Goal: Task Accomplishment & Management: Use online tool/utility

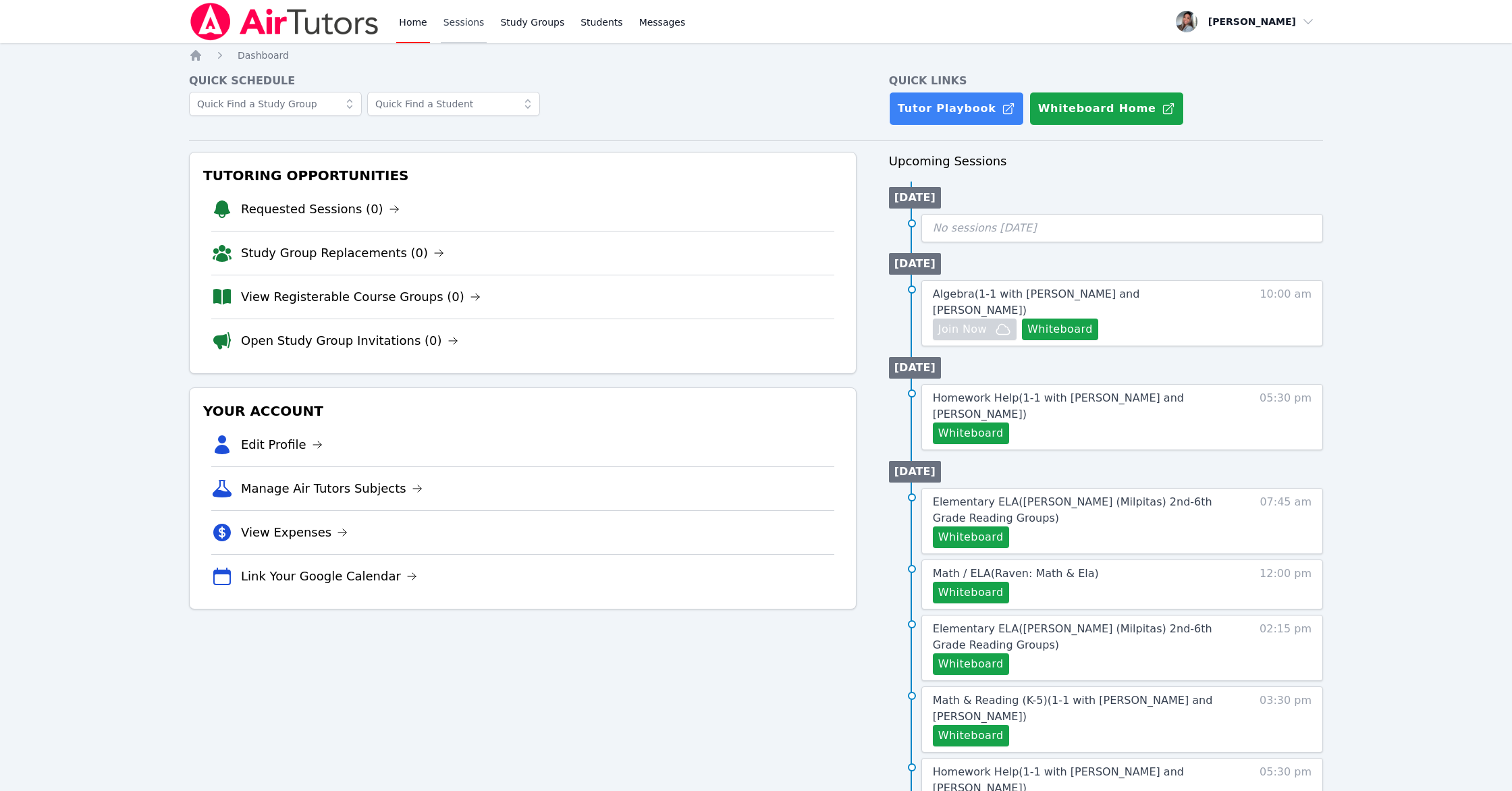
click at [466, 20] on link "Sessions" at bounding box center [464, 21] width 47 height 43
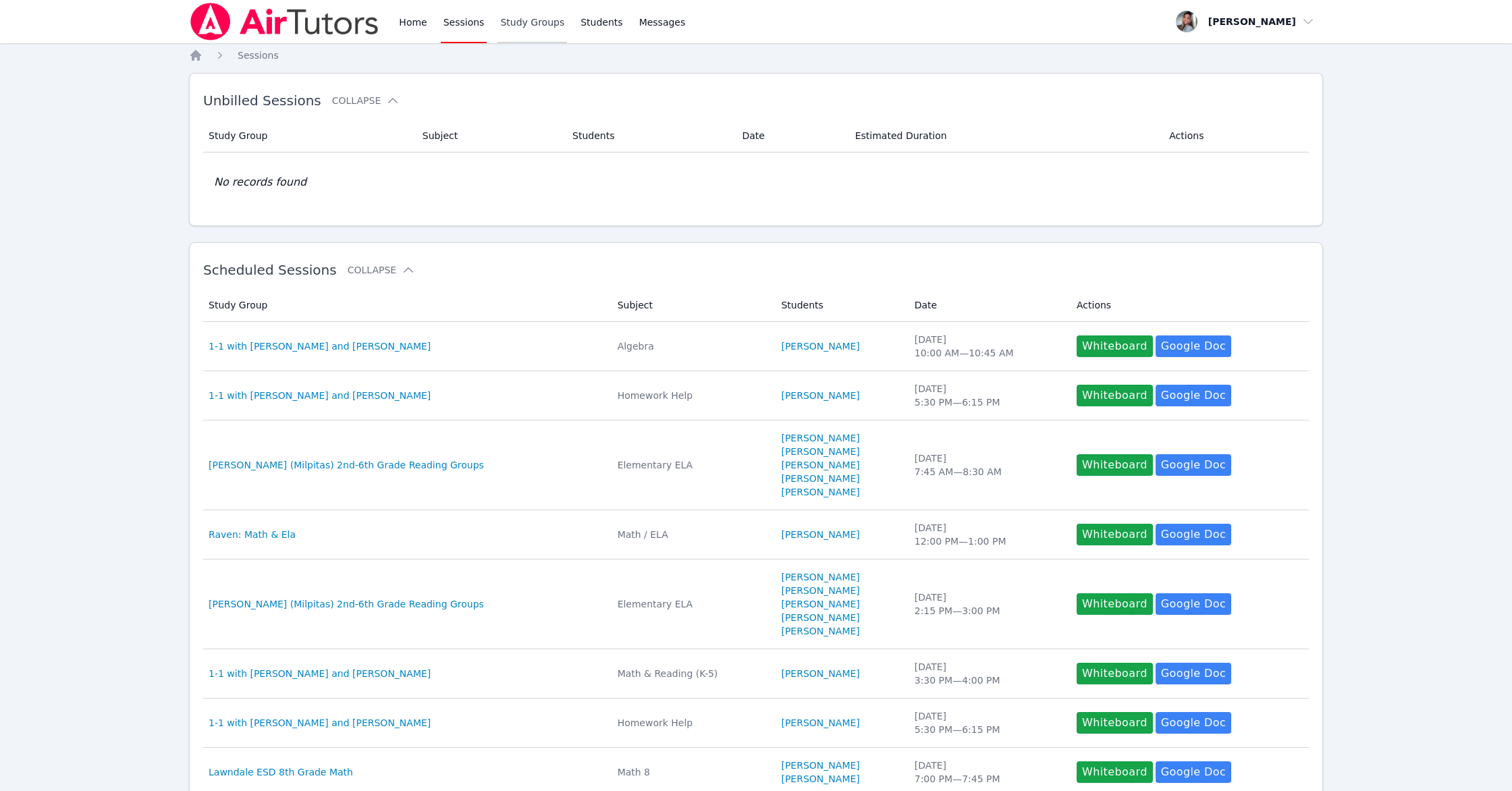
click at [527, 26] on link "Study Groups" at bounding box center [532, 21] width 69 height 43
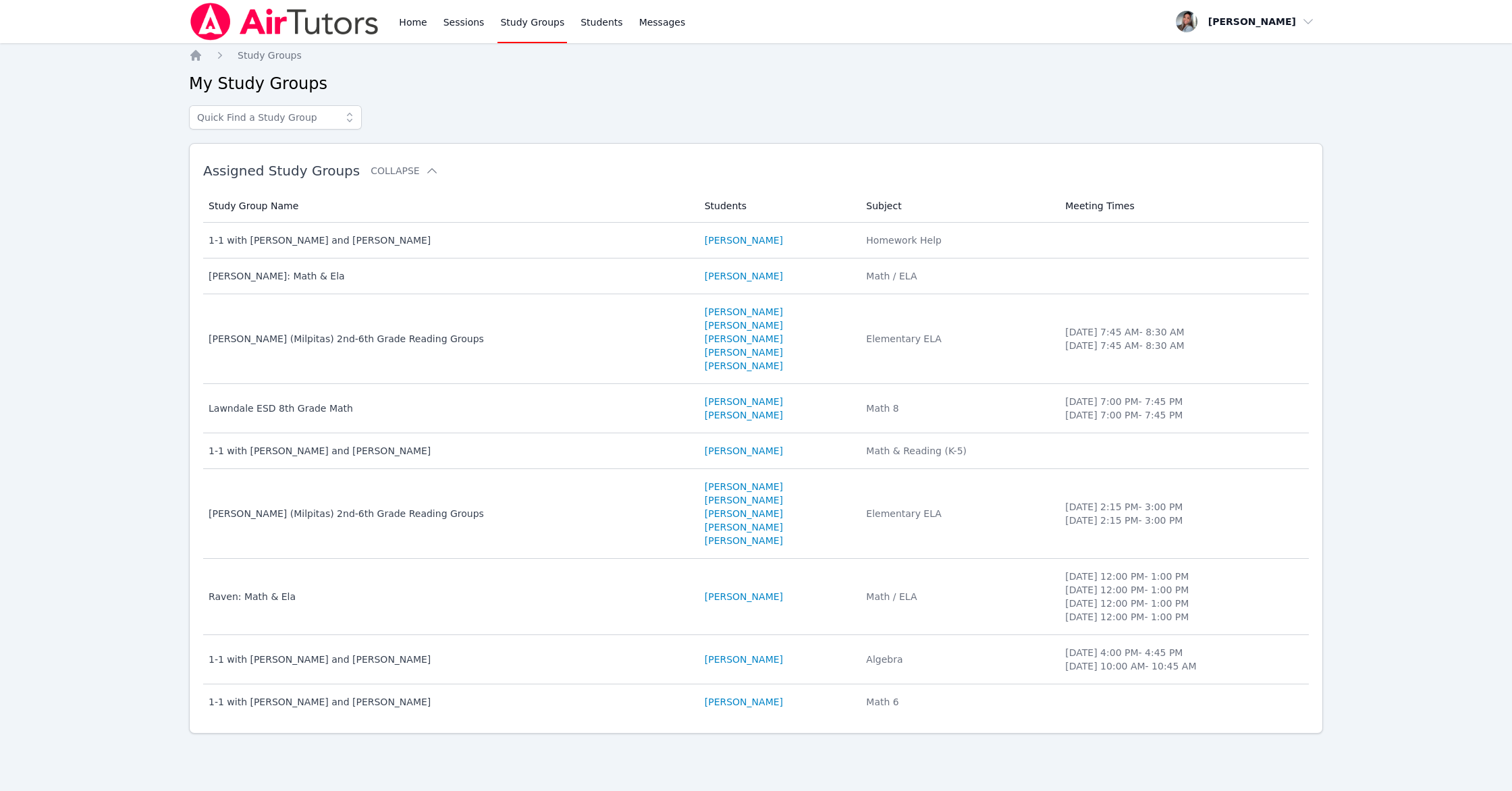
click at [833, 667] on td "Students [PERSON_NAME]" at bounding box center [777, 659] width 162 height 50
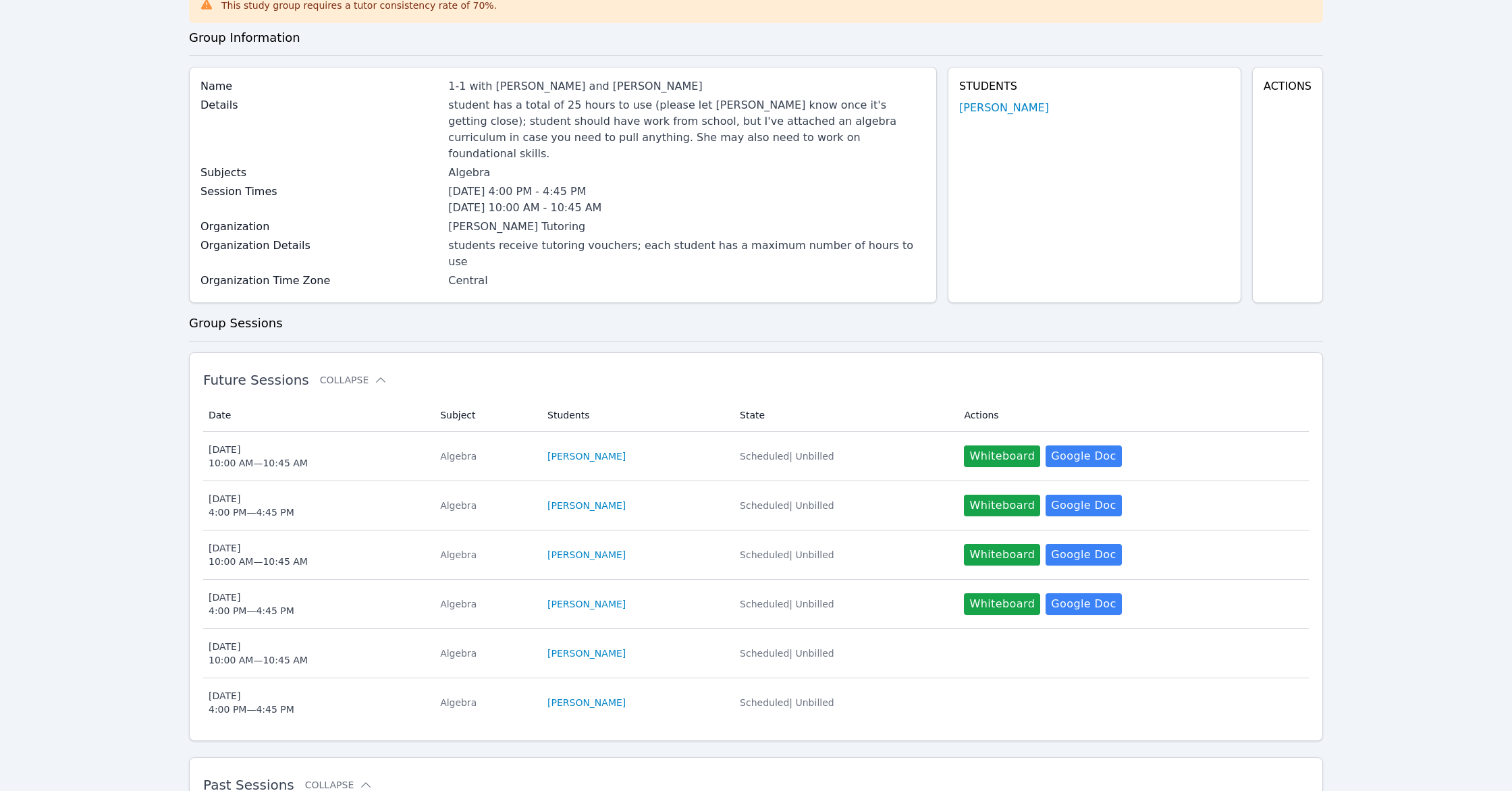
scroll to position [205, 0]
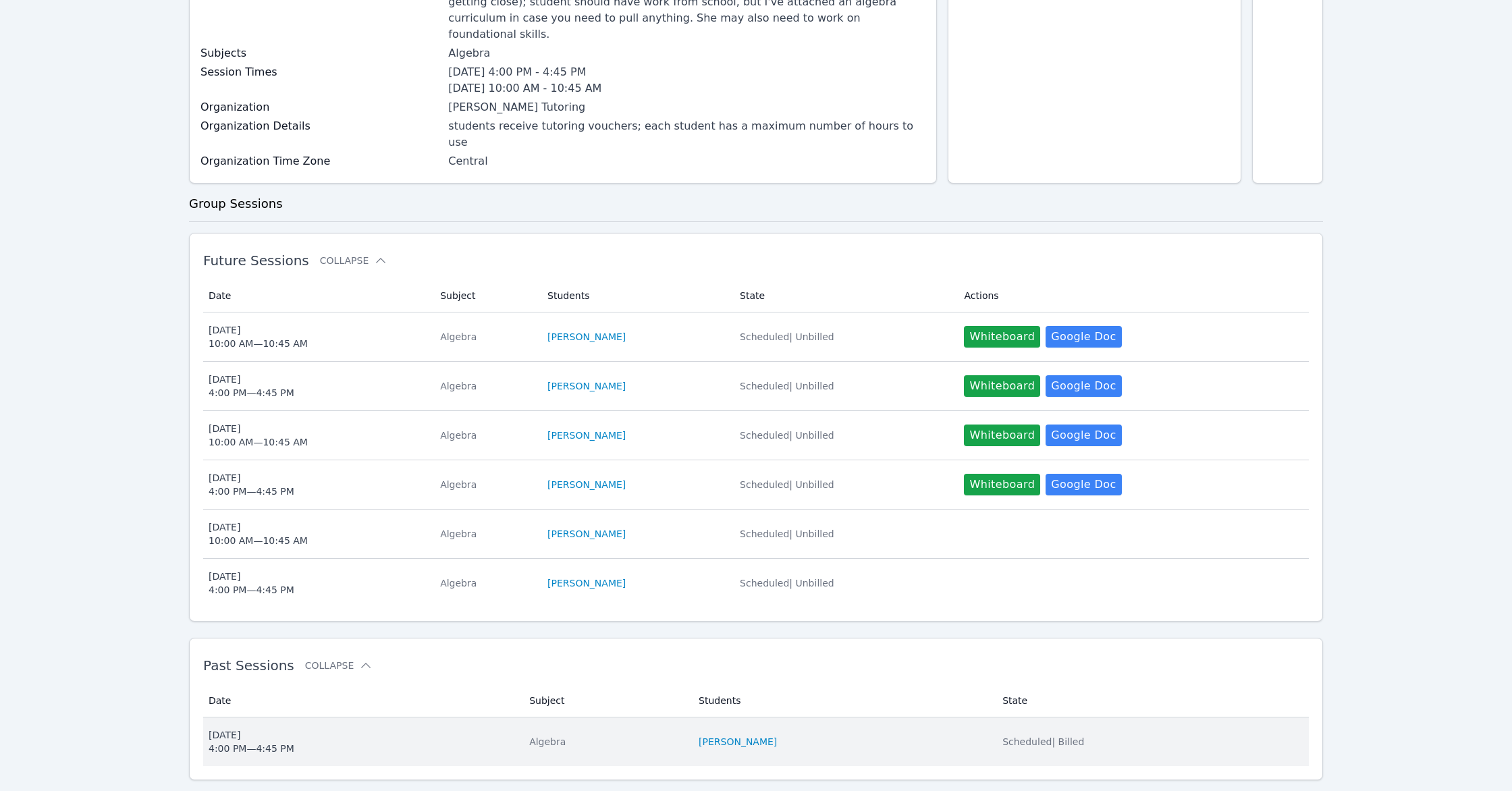
click at [848, 717] on td "Students [PERSON_NAME]" at bounding box center [843, 741] width 304 height 49
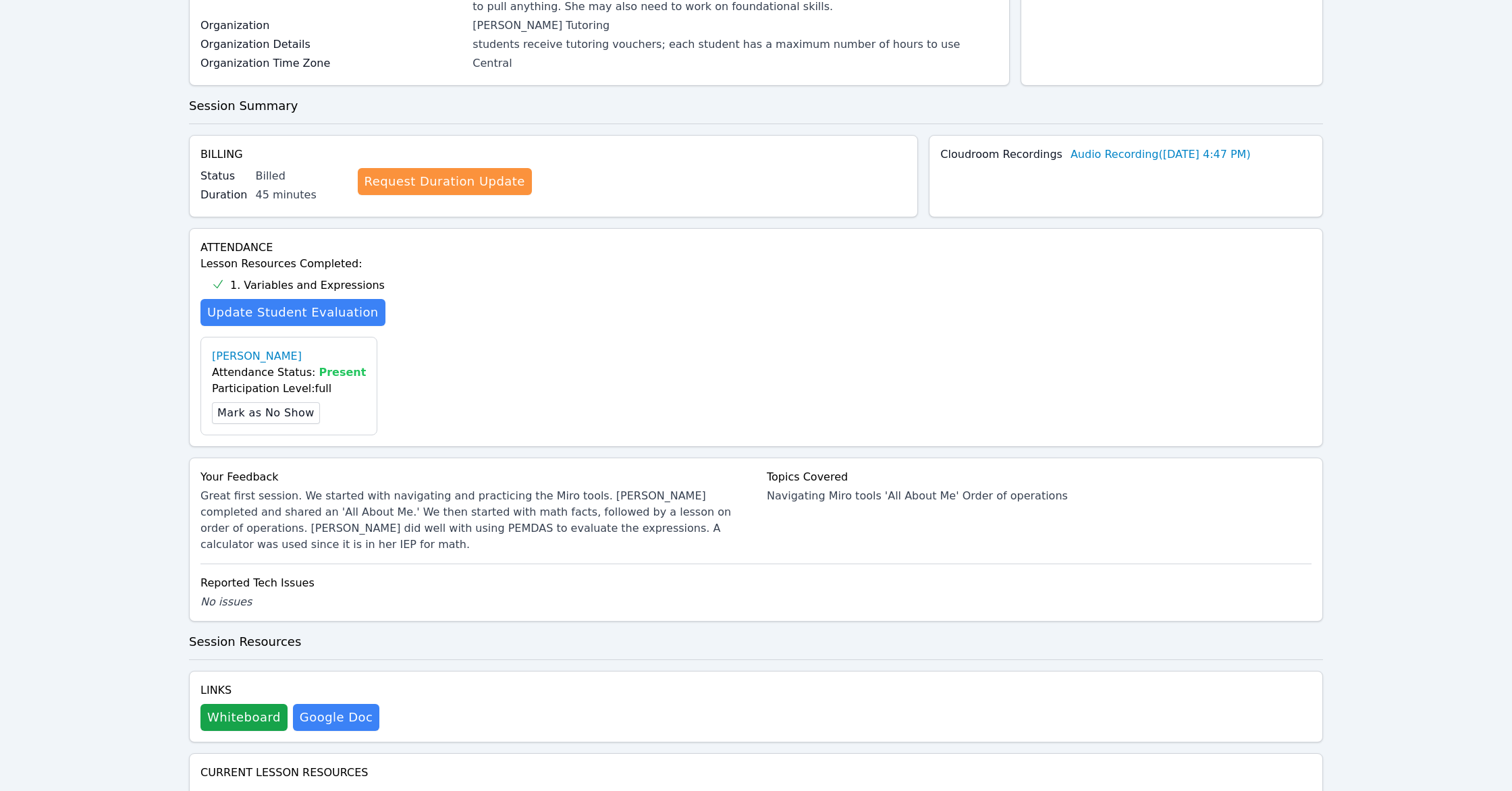
scroll to position [234, 0]
click at [223, 702] on button "Whiteboard" at bounding box center [244, 715] width 87 height 27
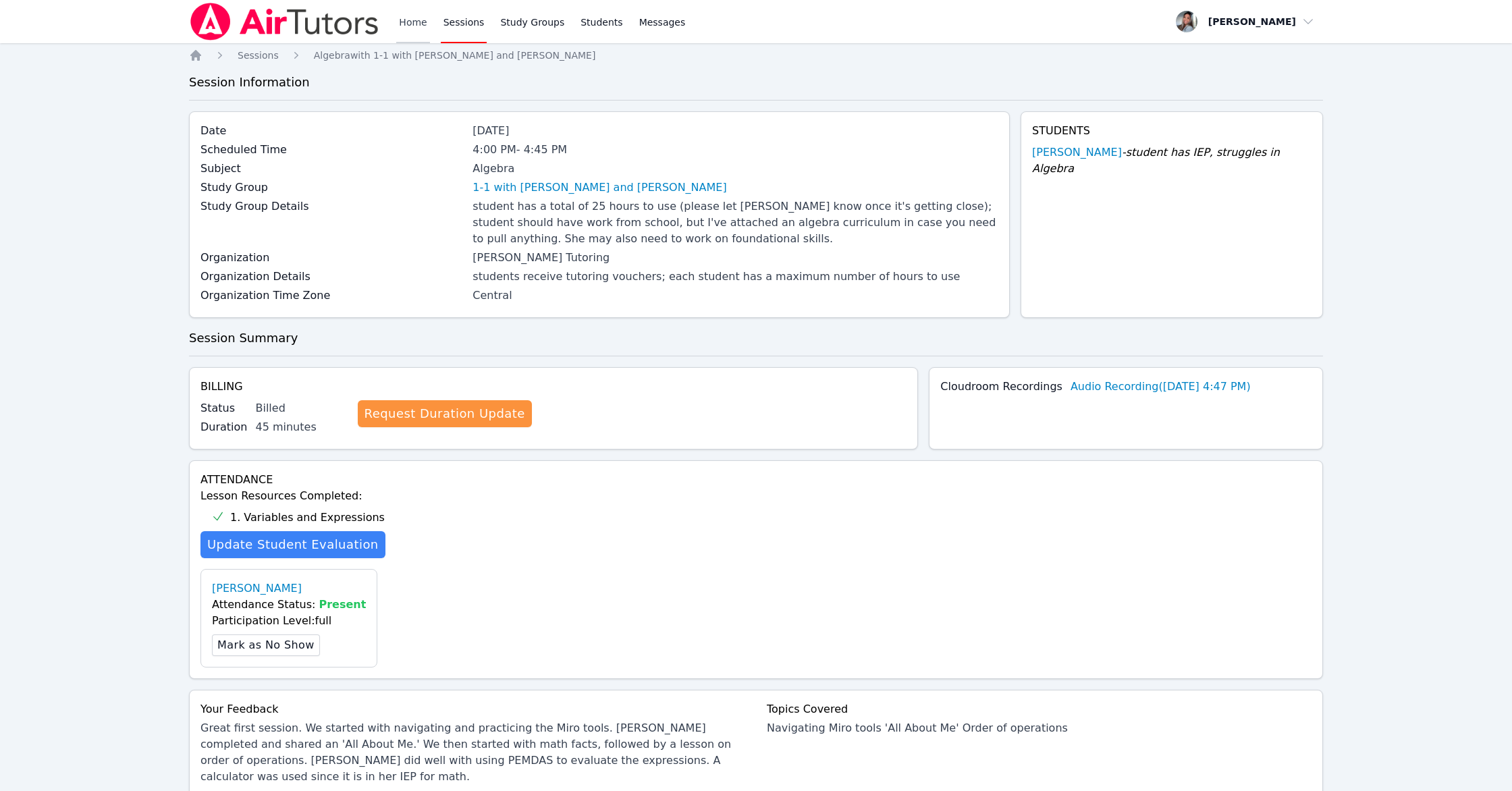
click at [420, 30] on link "Home" at bounding box center [413, 21] width 33 height 43
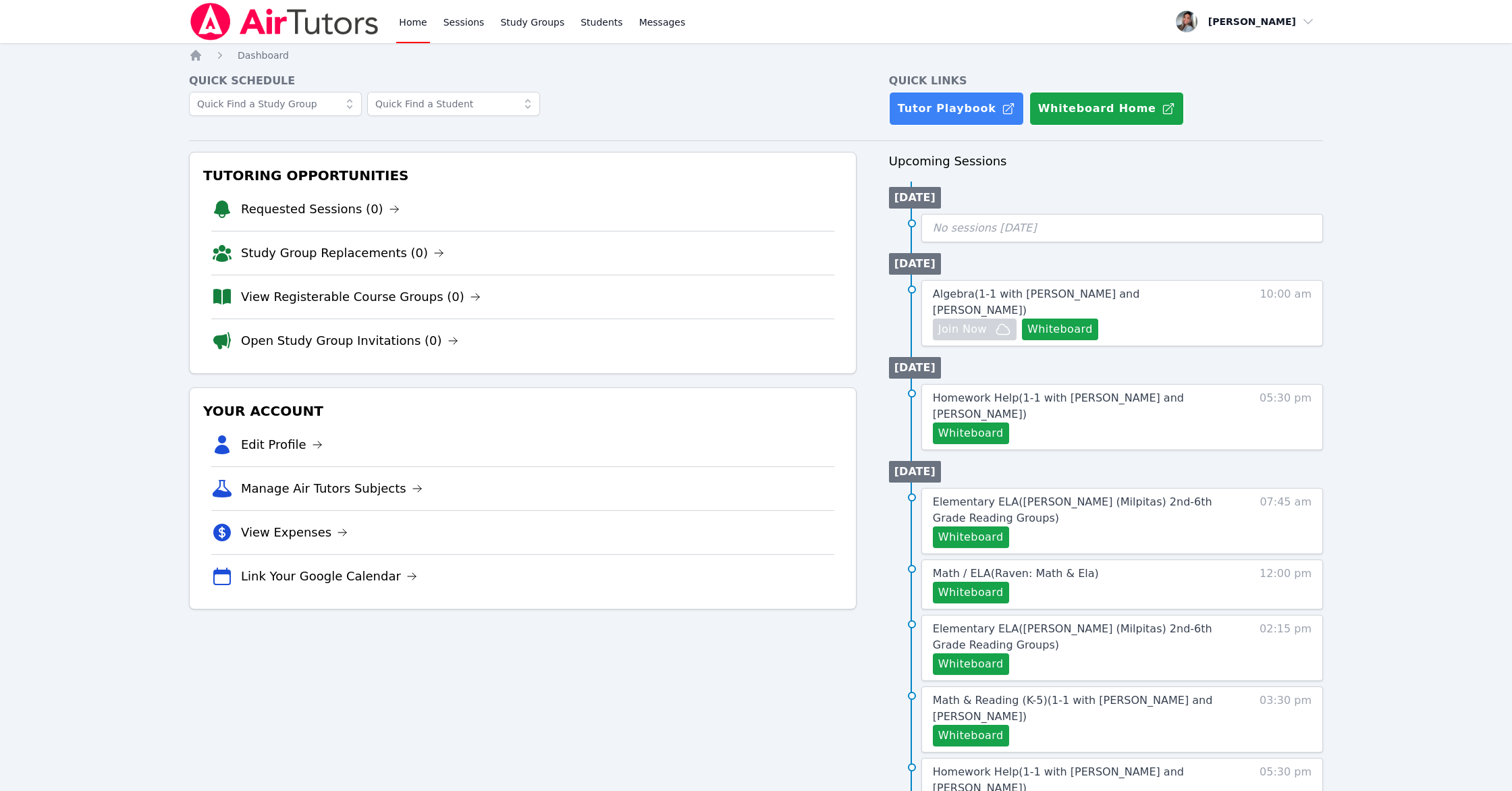
click at [436, 26] on div "Home Sessions Study Groups Students Messages" at bounding box center [542, 21] width 292 height 43
click at [459, 26] on link "Sessions" at bounding box center [464, 21] width 47 height 43
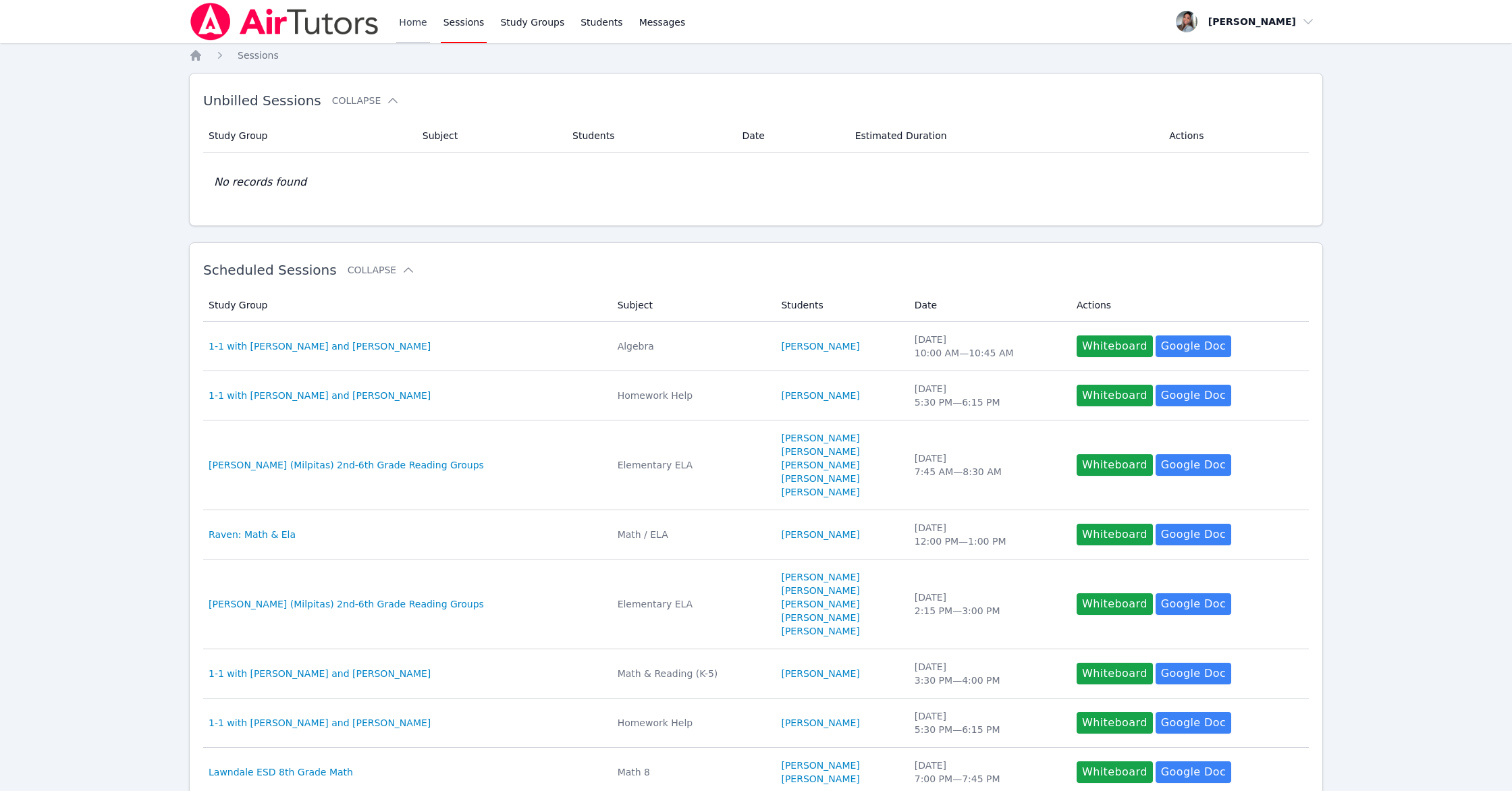
click at [414, 29] on link "Home" at bounding box center [413, 21] width 33 height 43
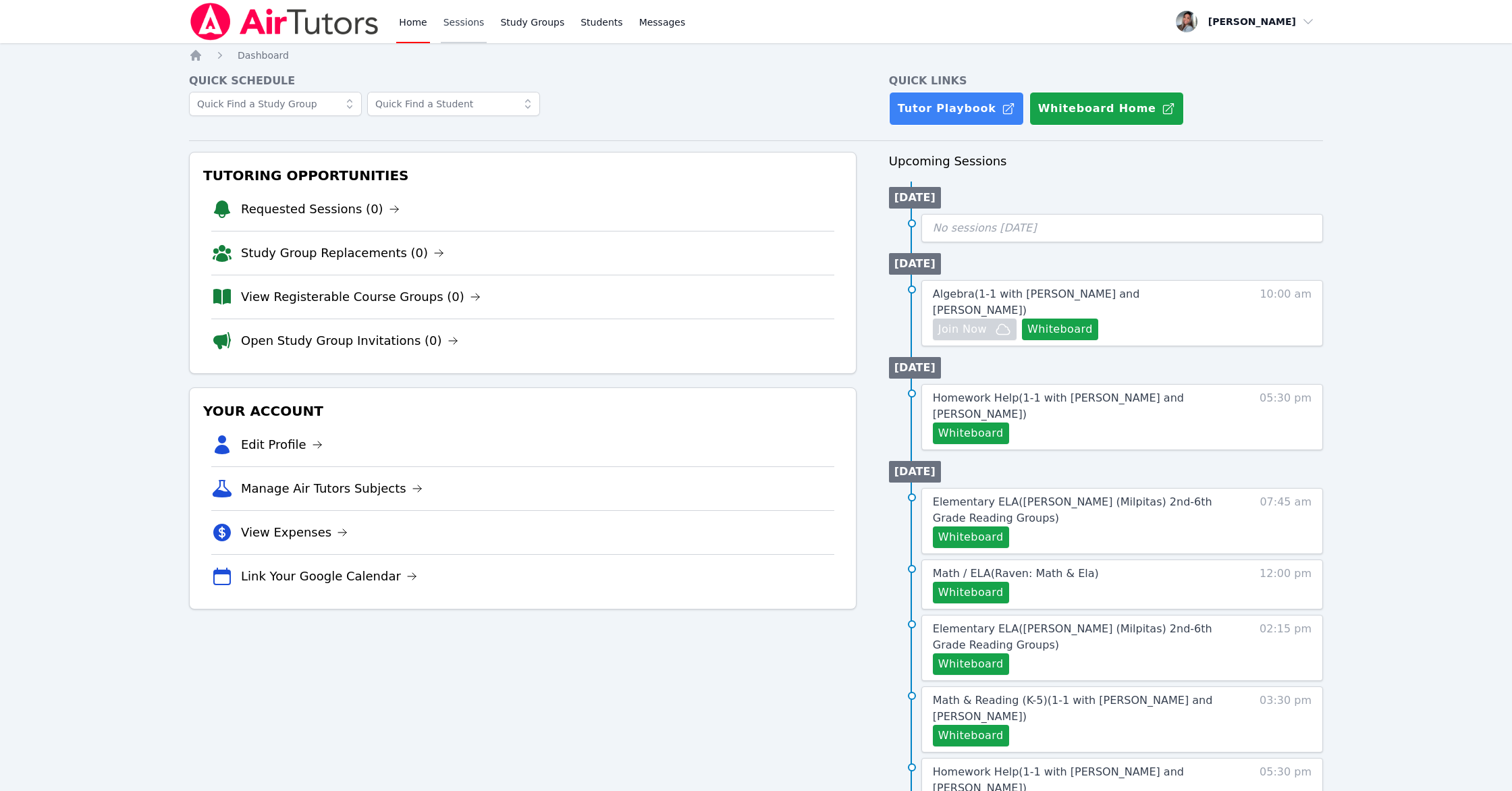
click at [463, 24] on link "Sessions" at bounding box center [464, 21] width 47 height 43
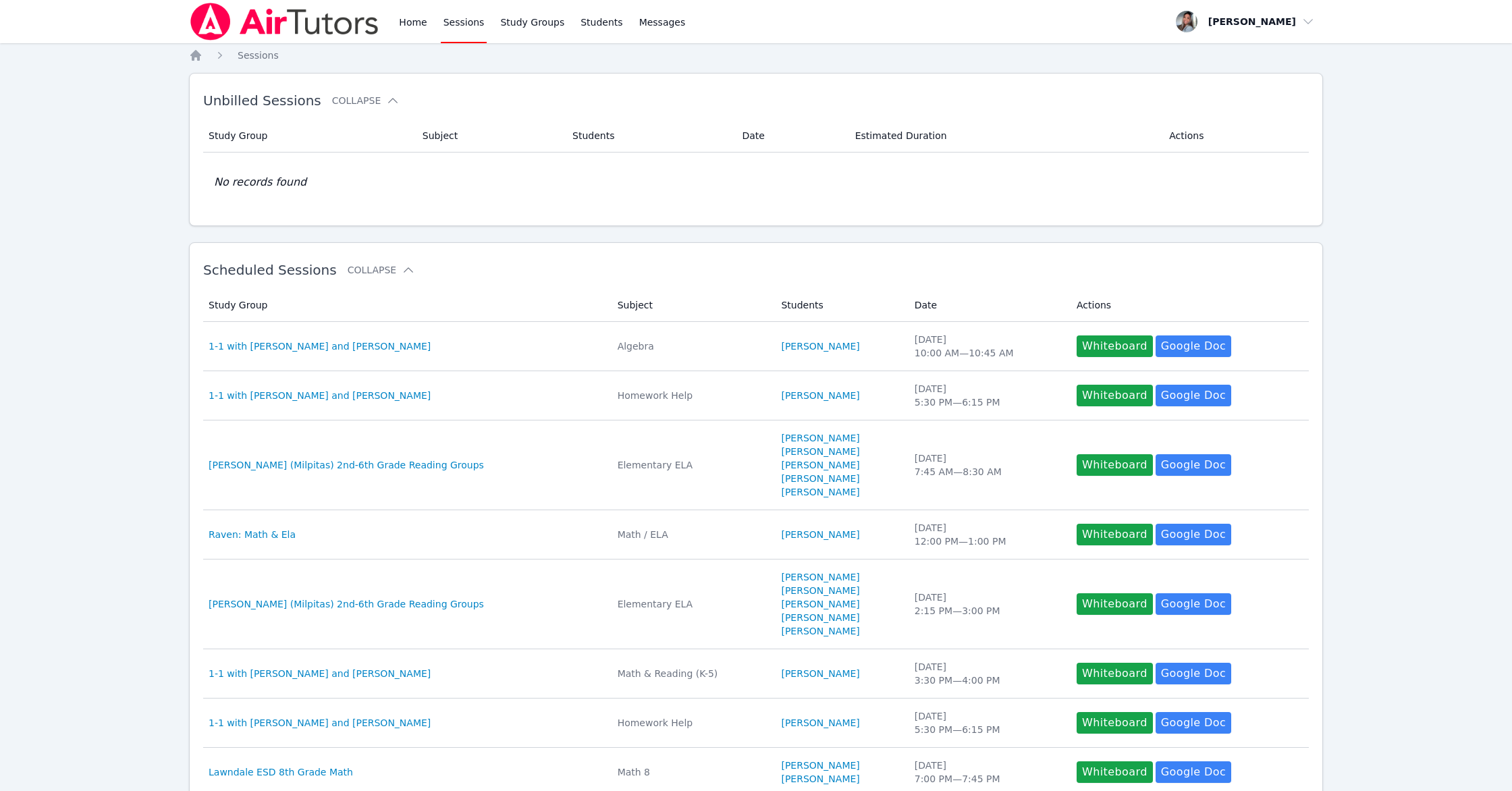
drag, startPoint x: 408, startPoint y: 23, endPoint x: 461, endPoint y: 57, distance: 63.0
click at [408, 23] on link "Home" at bounding box center [413, 21] width 33 height 43
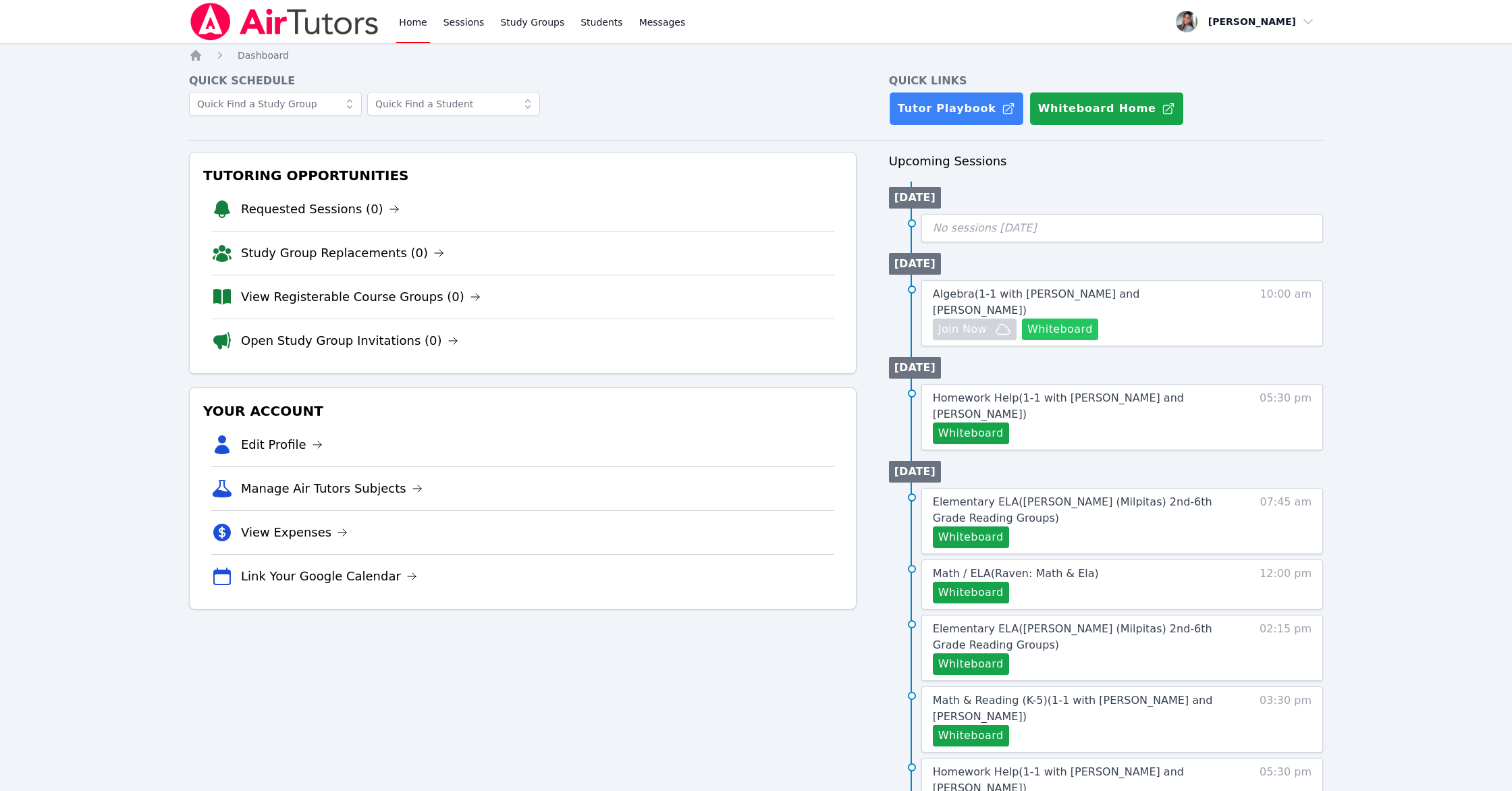
click at [1063, 319] on button "Whiteboard" at bounding box center [1060, 329] width 76 height 22
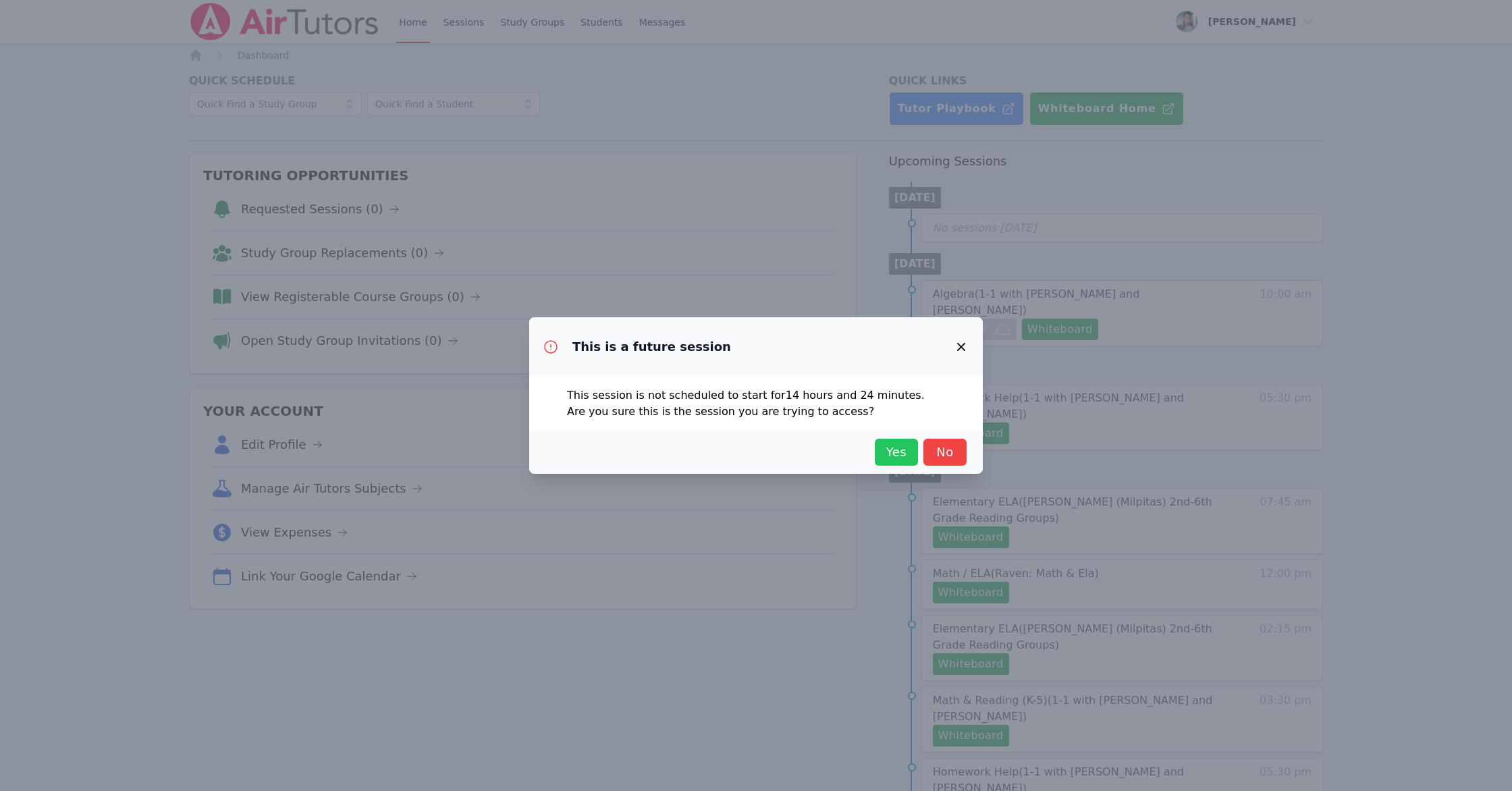
click at [894, 454] on span "Yes" at bounding box center [896, 452] width 29 height 19
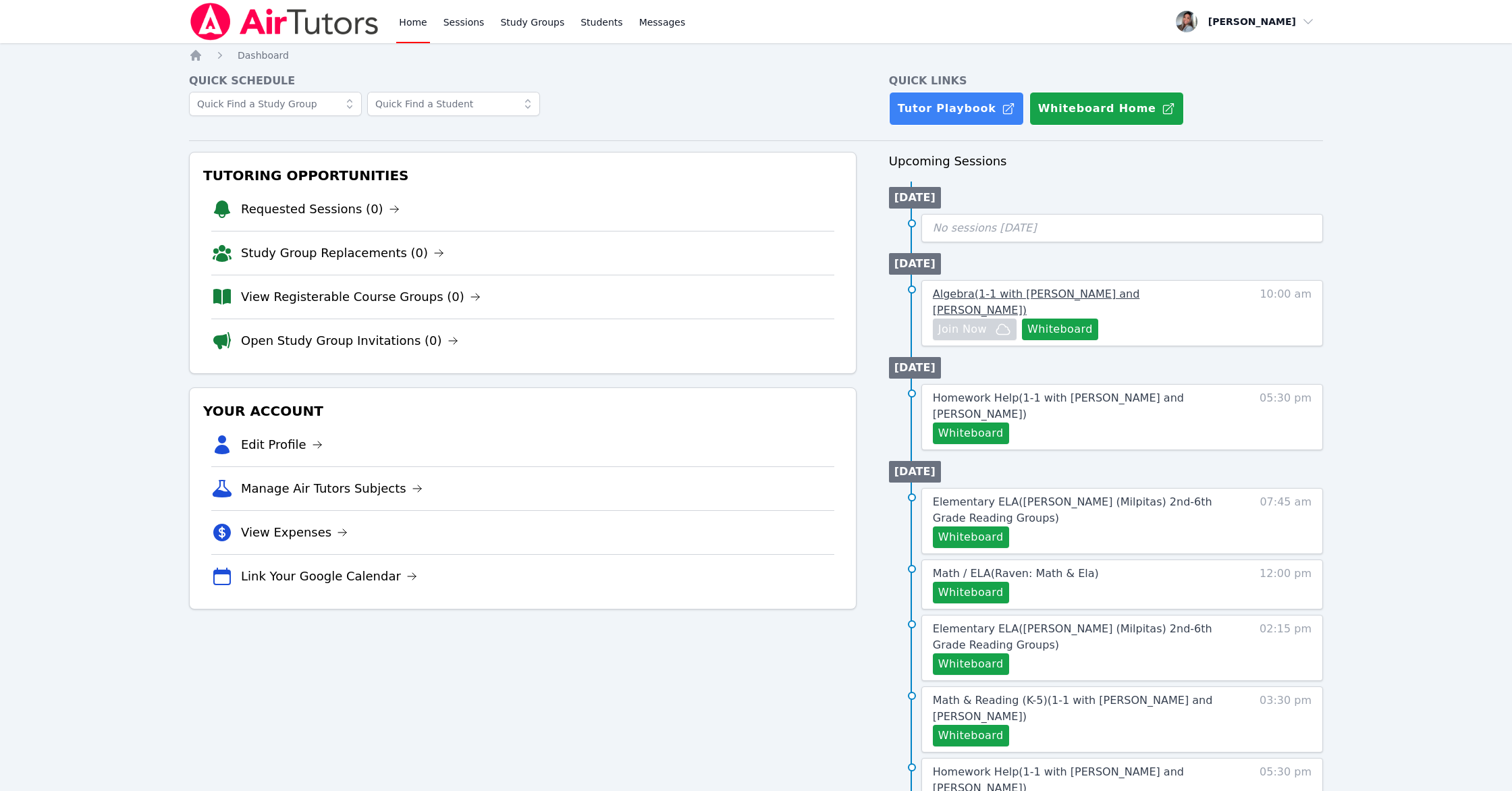
click at [1125, 286] on link "Algebra ( 1-1 with [PERSON_NAME] and [PERSON_NAME] )" at bounding box center [1075, 302] width 284 height 32
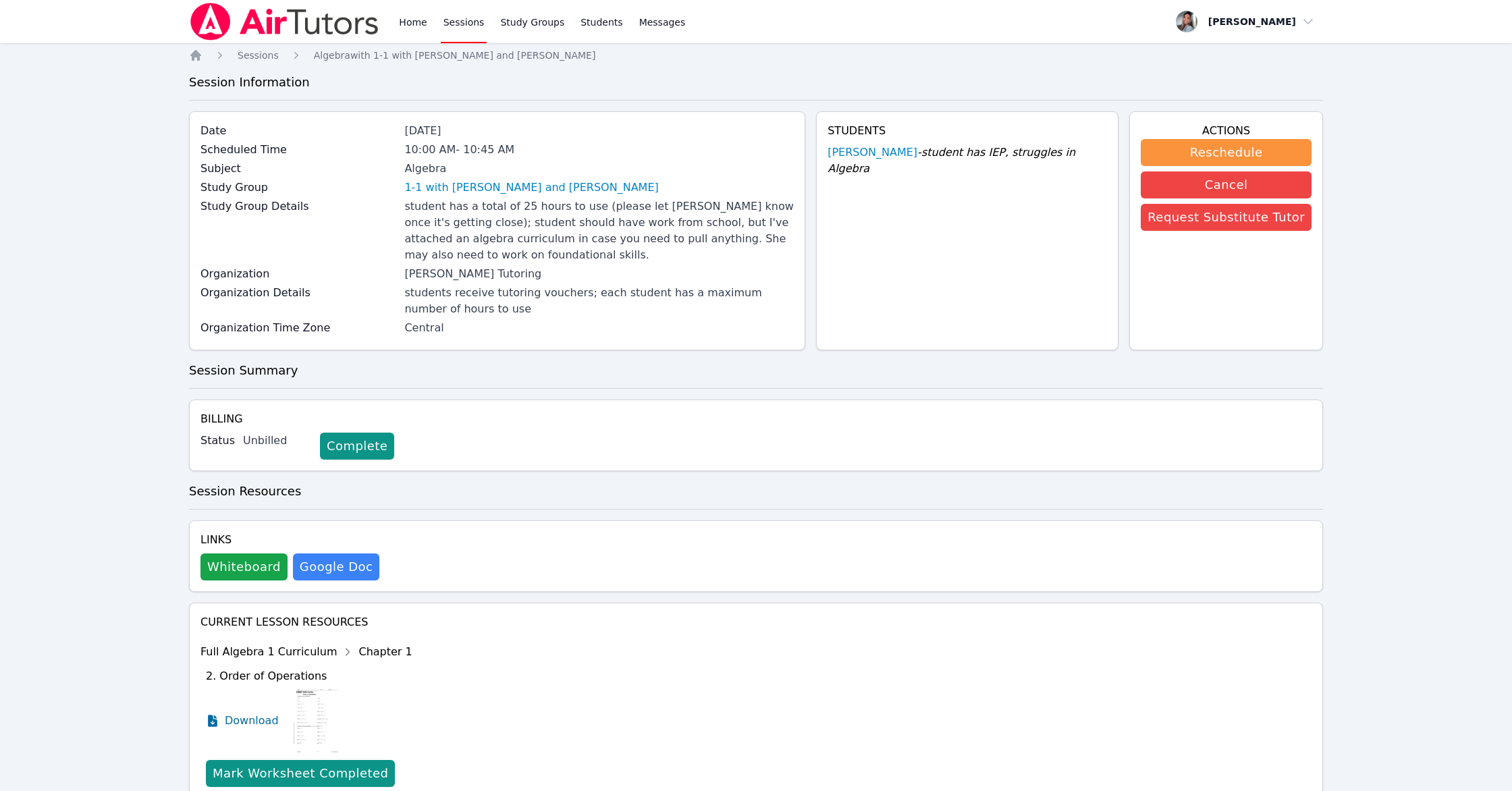
scroll to position [126, 0]
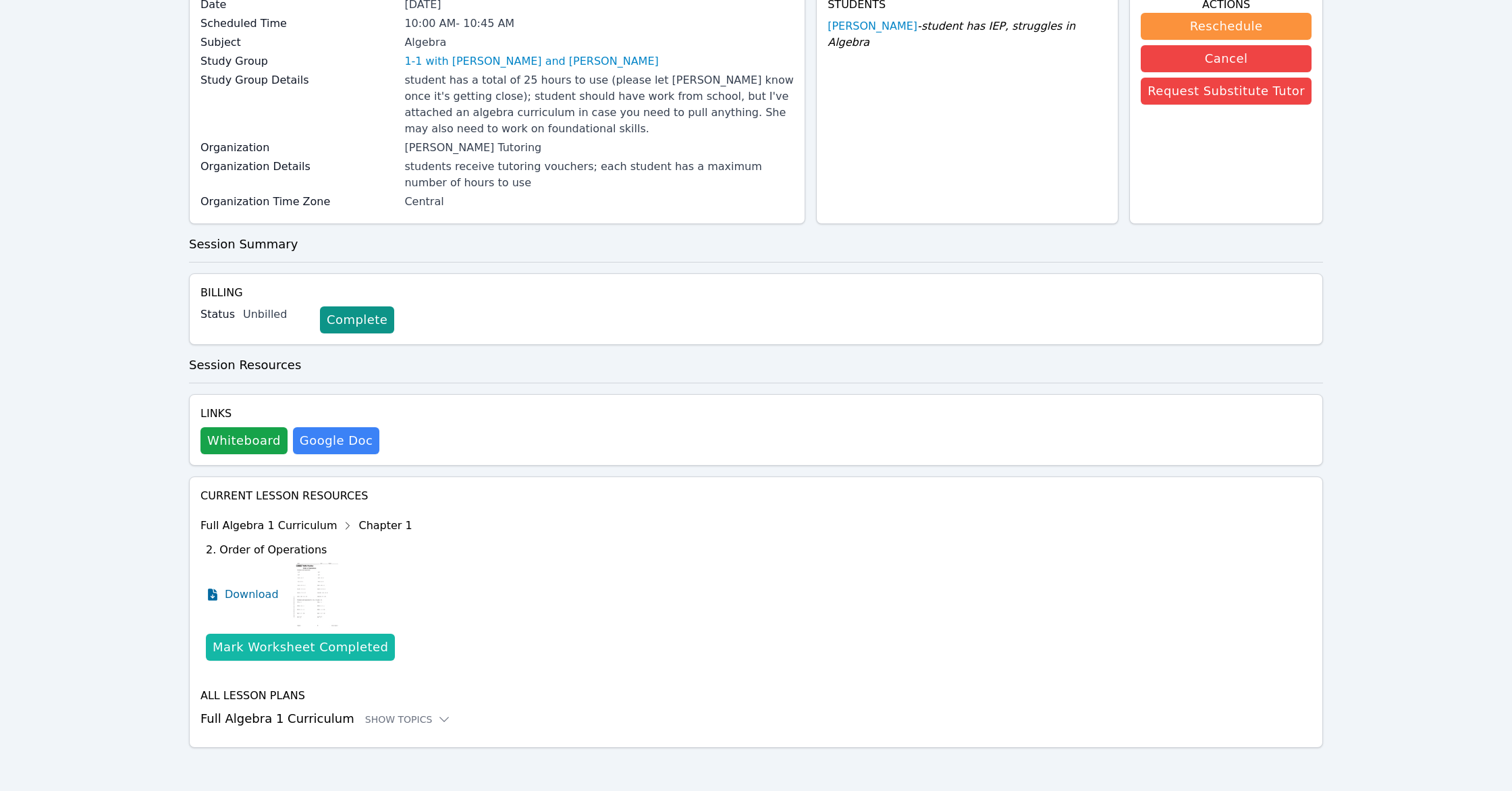
click at [252, 641] on div "Mark Worksheet Completed" at bounding box center [300, 647] width 175 height 19
click at [396, 723] on div "Show Topics" at bounding box center [408, 720] width 87 height 14
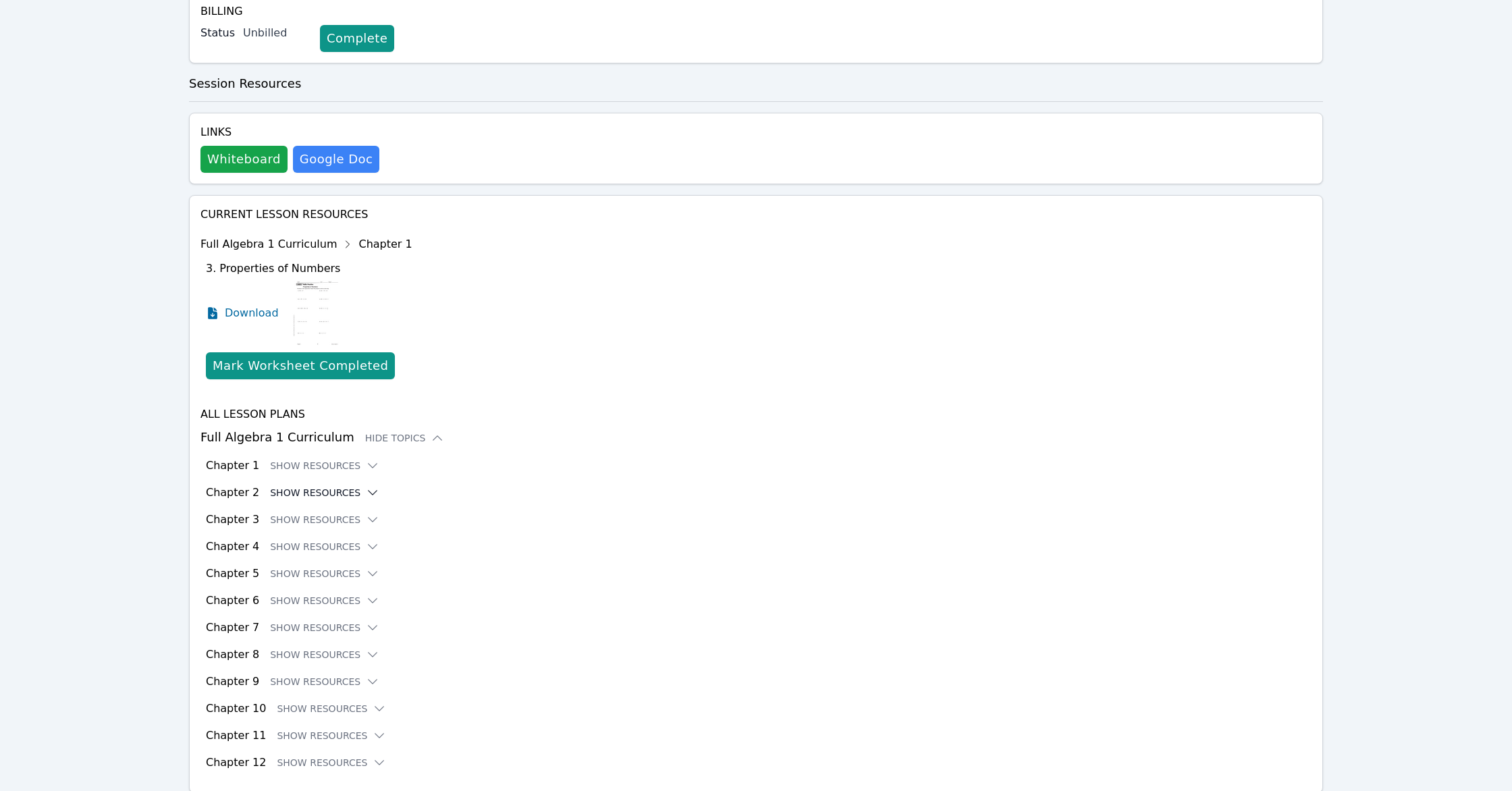
scroll to position [415, 0]
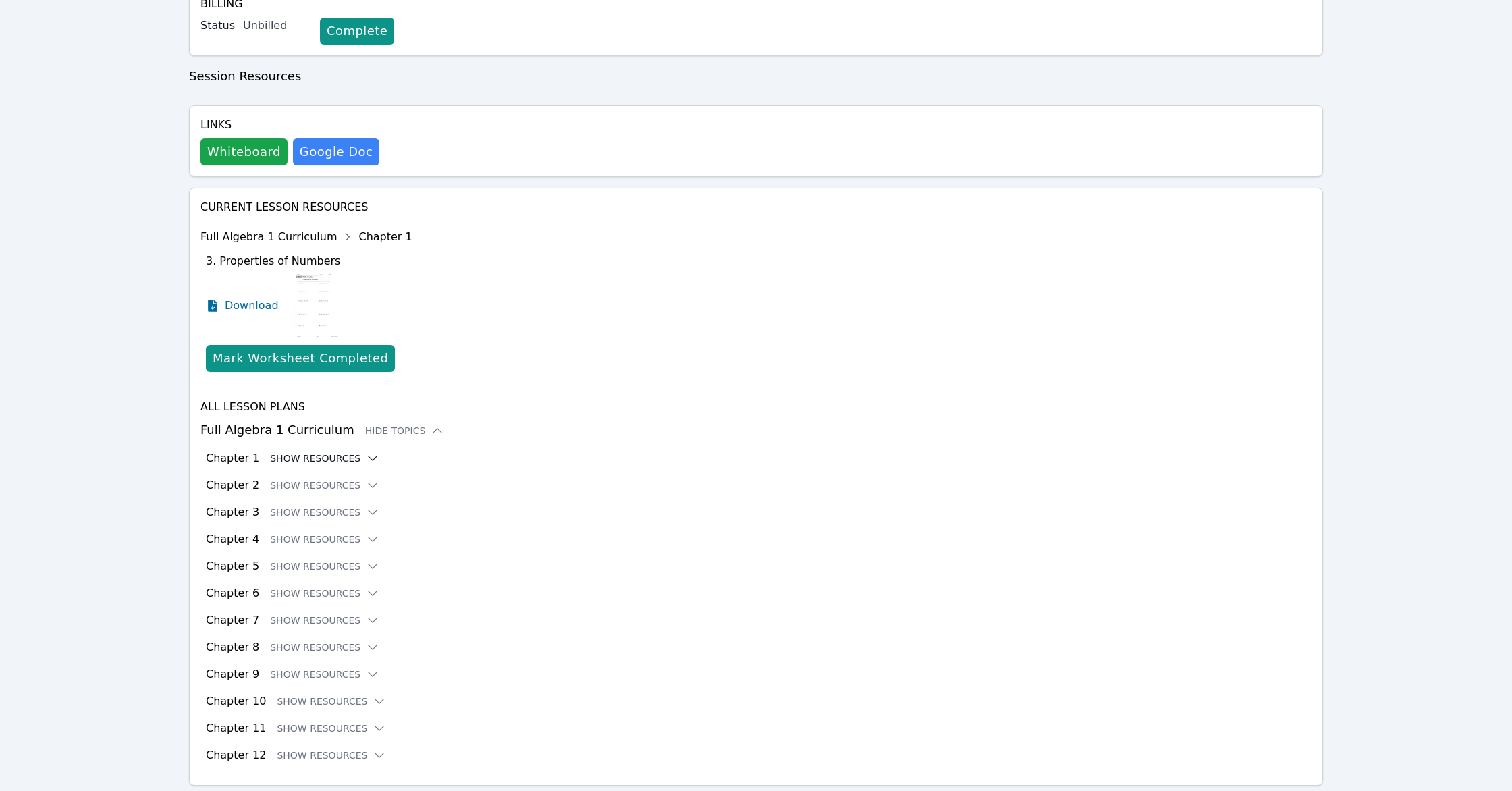
click at [306, 456] on button "Show Resources" at bounding box center [324, 458] width 109 height 14
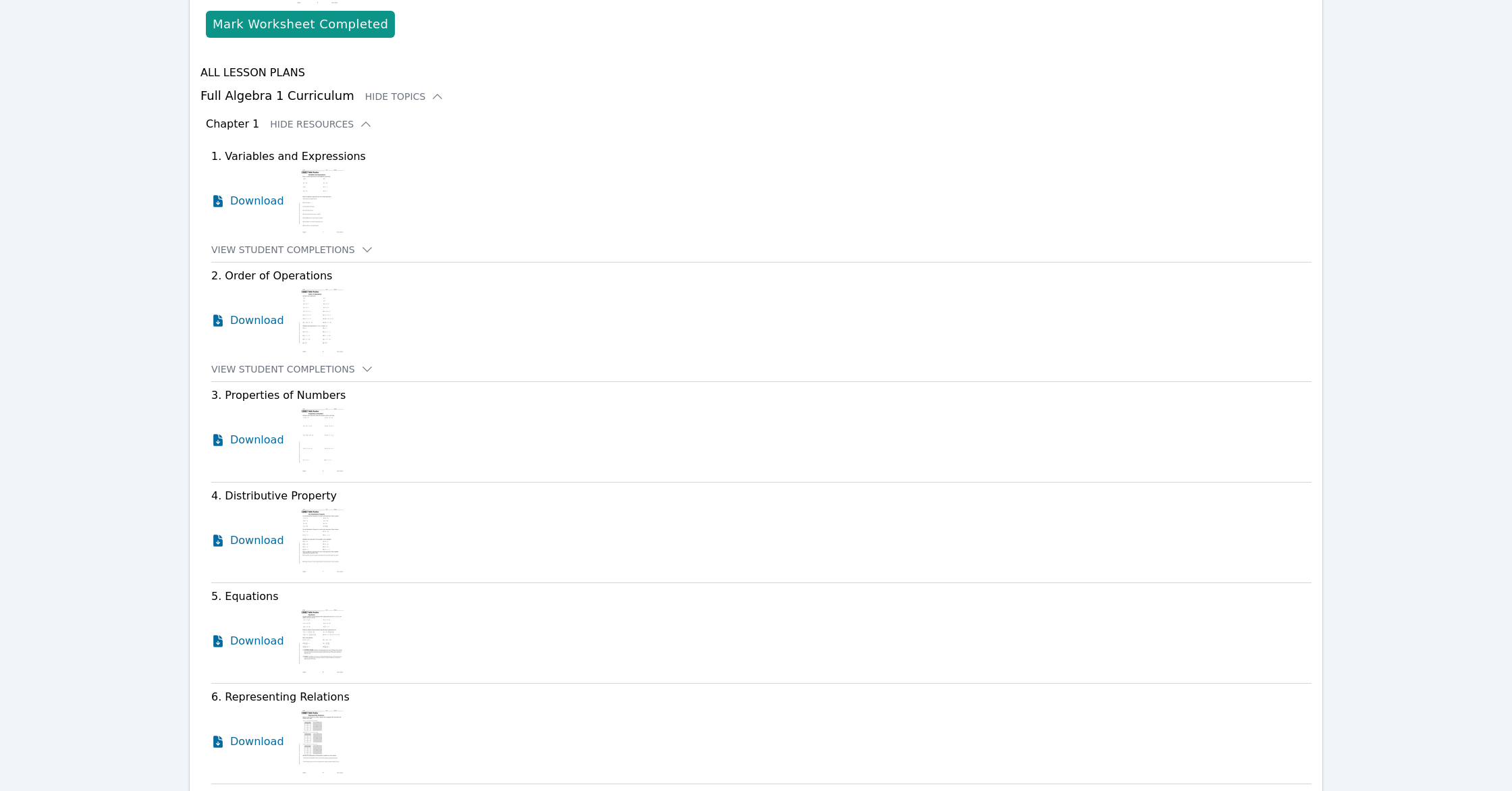
scroll to position [755, 0]
